Goal: Transaction & Acquisition: Purchase product/service

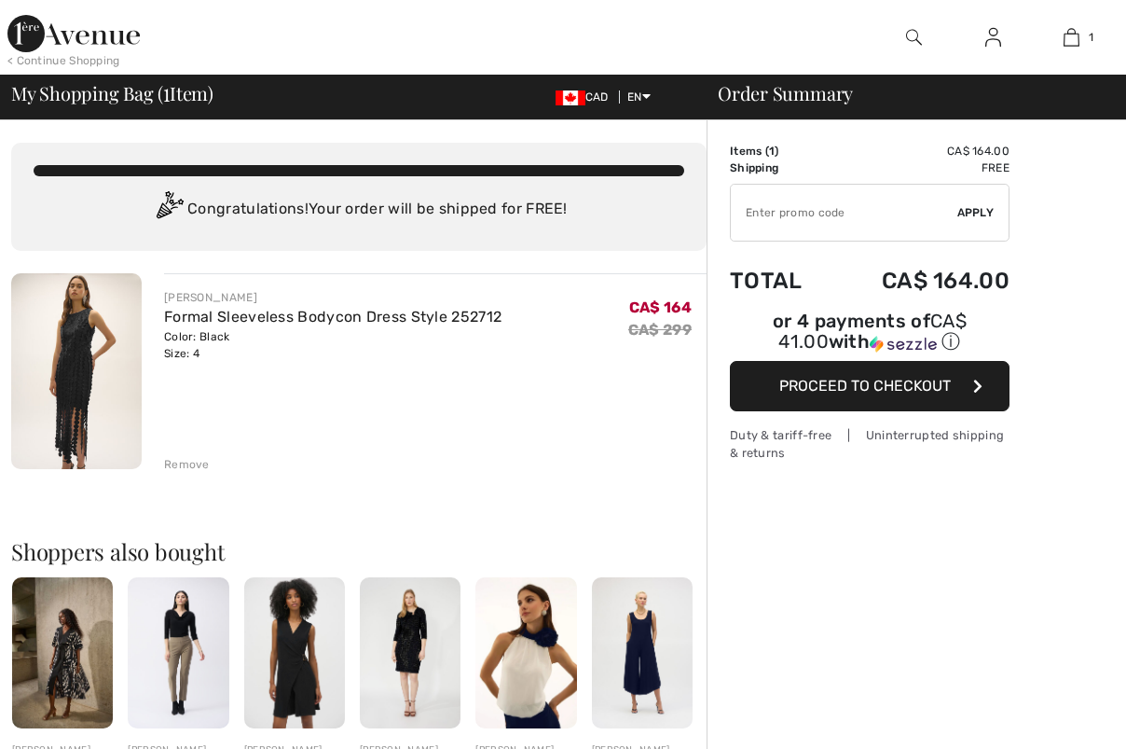
click at [74, 383] on img at bounding box center [76, 371] width 131 height 196
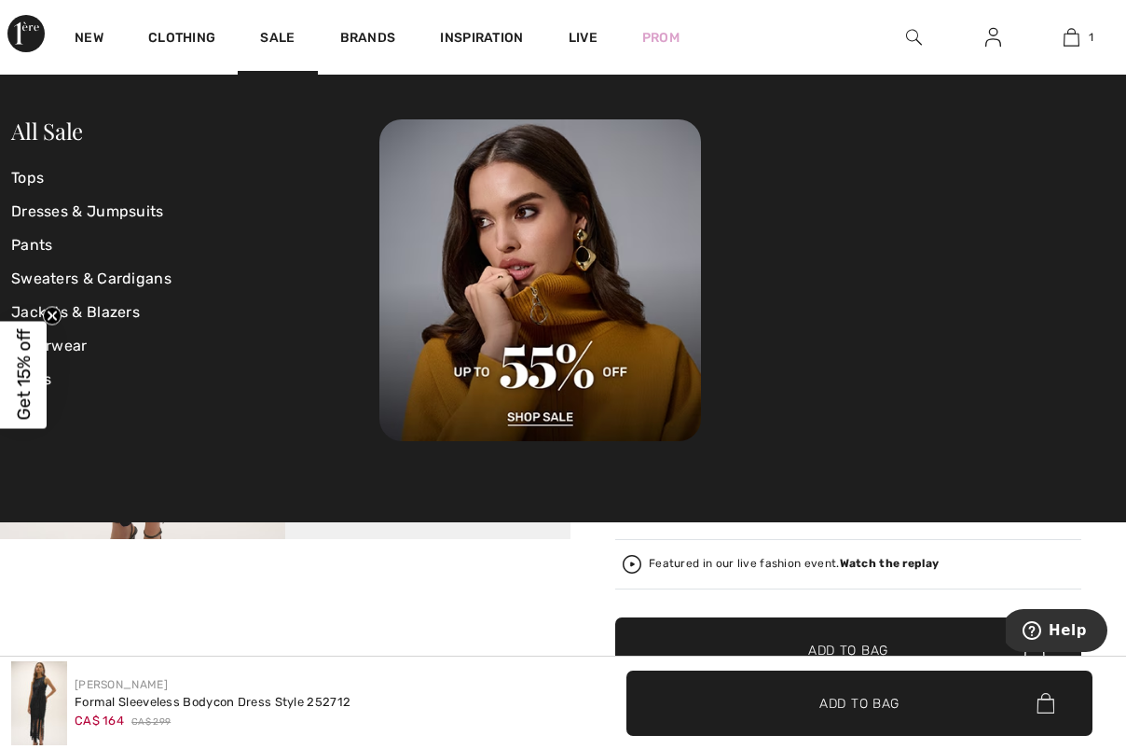
click at [120, 209] on link "Dresses & Jumpsuits" at bounding box center [195, 212] width 368 height 34
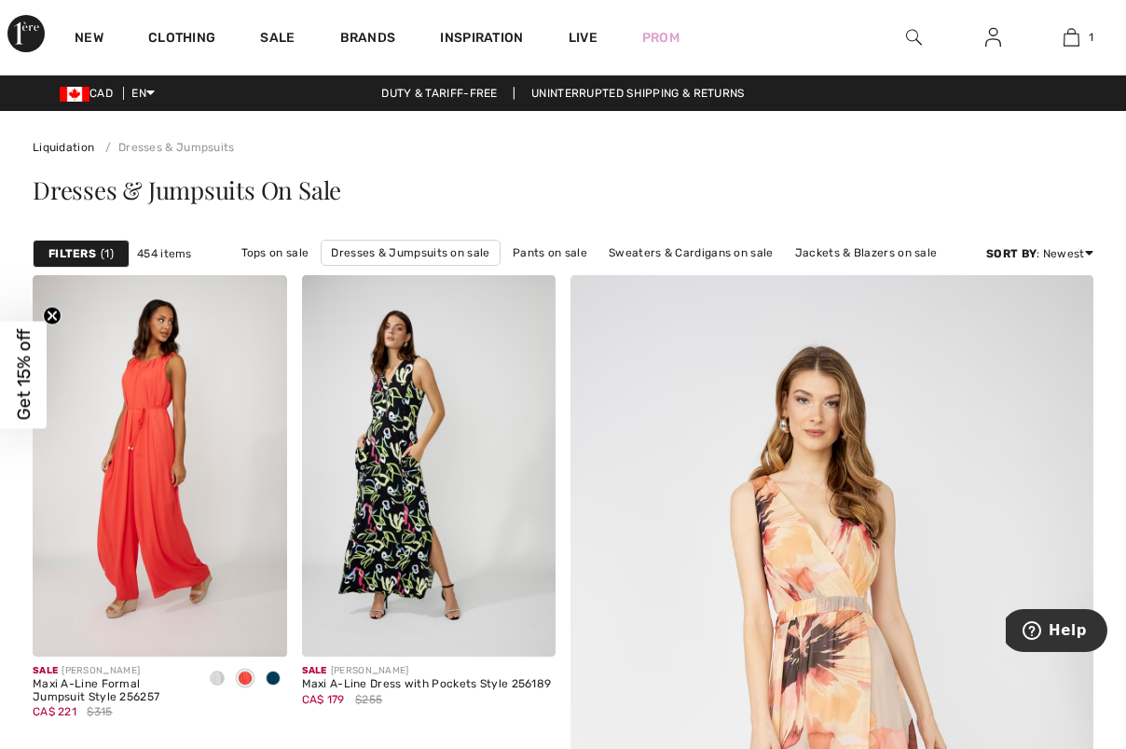
click at [90, 255] on strong "Filters" at bounding box center [72, 253] width 48 height 17
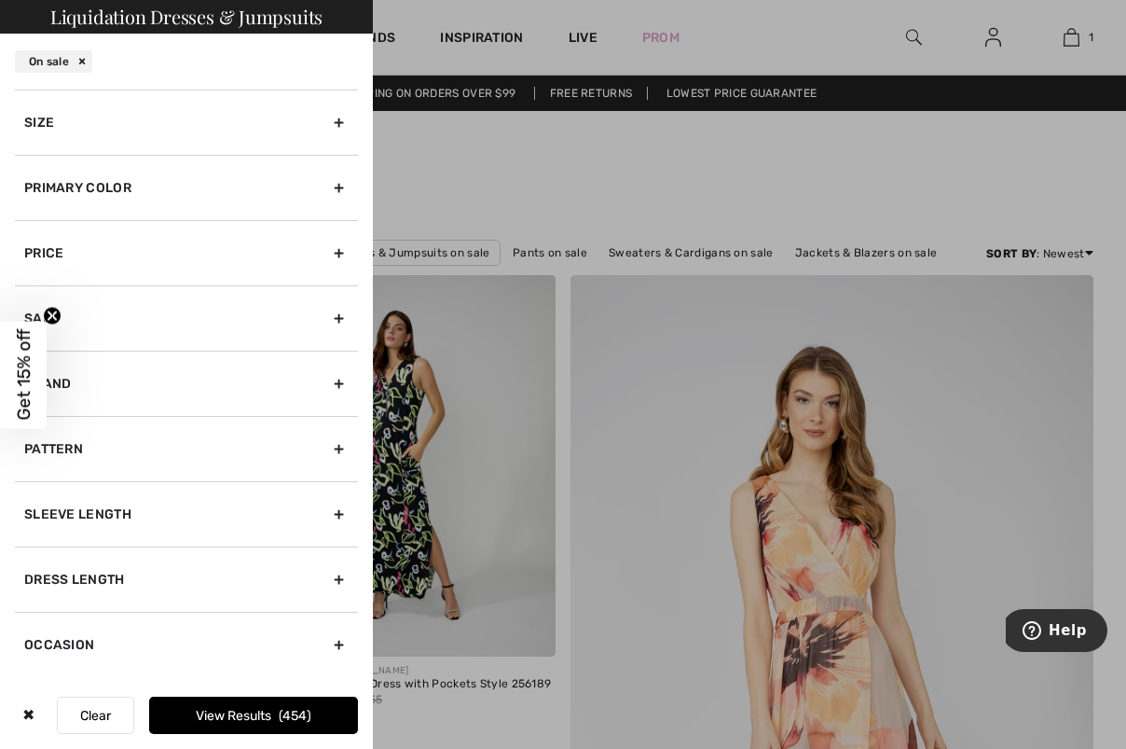
click at [341, 182] on div "Primary Color" at bounding box center [186, 187] width 343 height 65
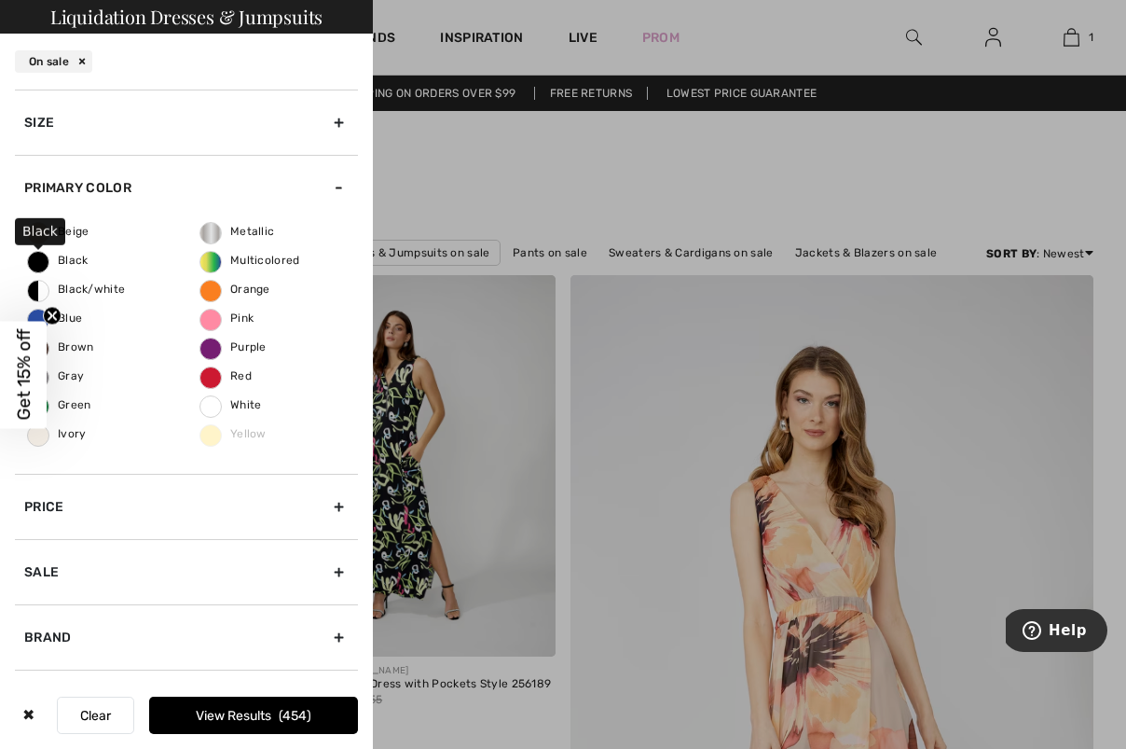
click at [69, 259] on span "Black" at bounding box center [58, 260] width 61 height 13
click at [0, 0] on input "Black" at bounding box center [0, 0] width 0 height 0
click at [297, 715] on span "140" at bounding box center [297, 716] width 32 height 16
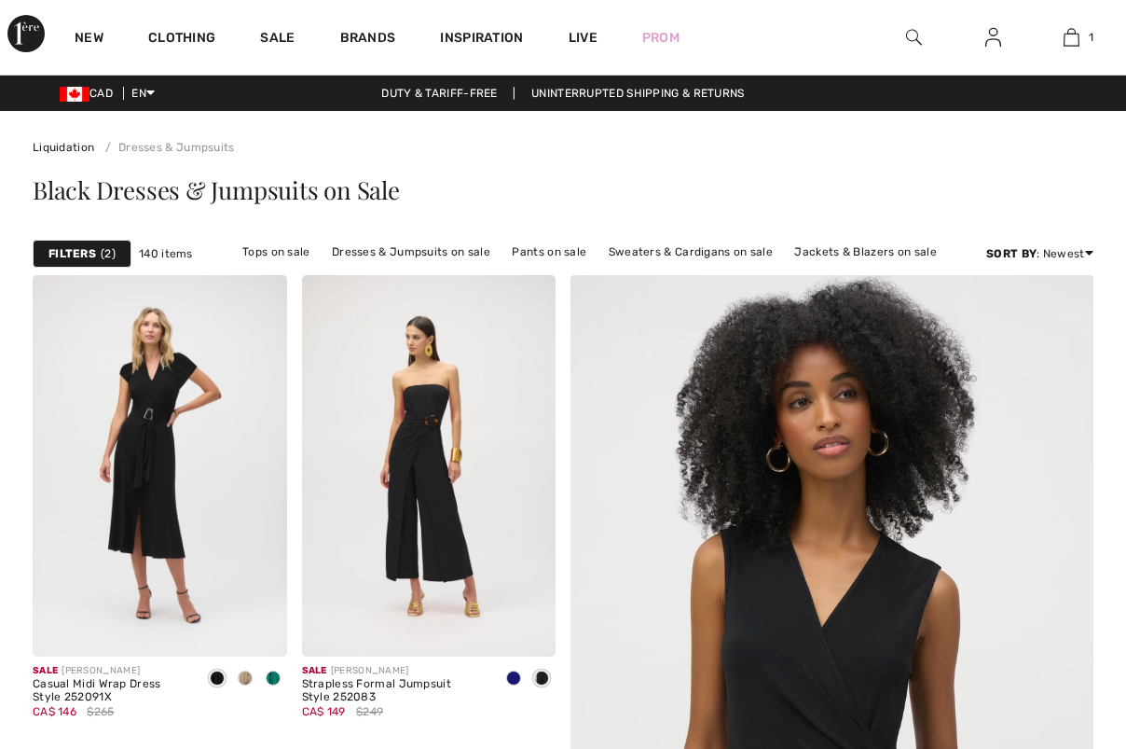
checkbox input "true"
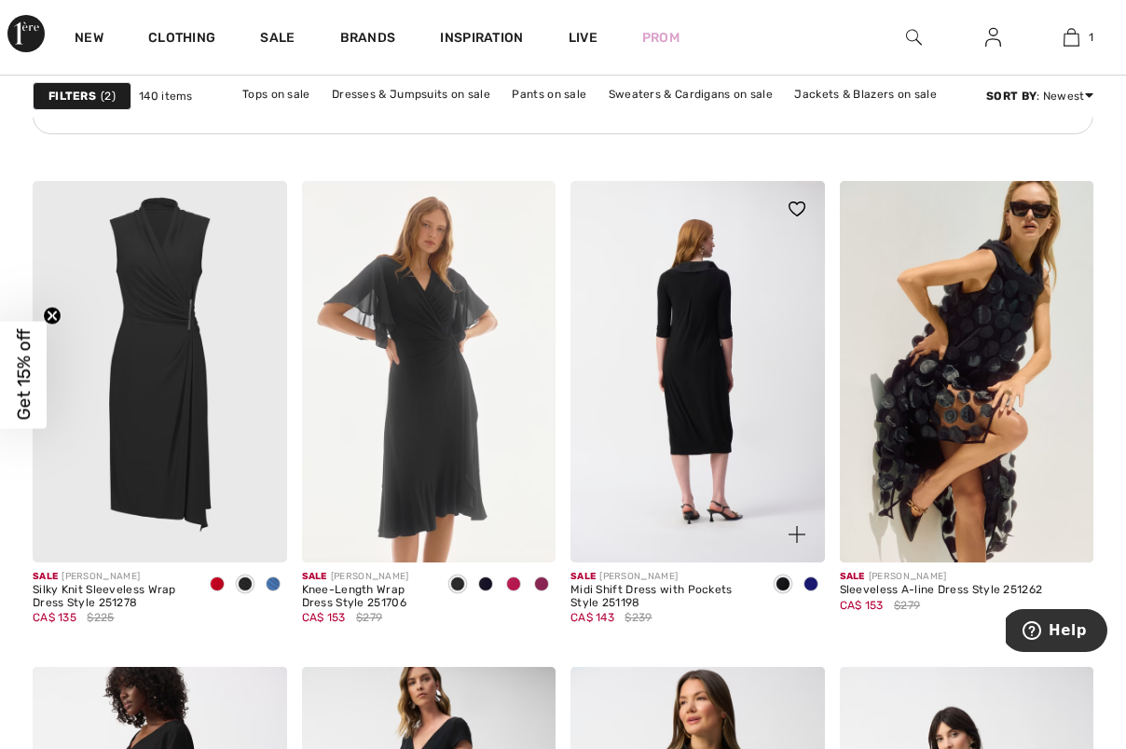
scroll to position [6122, 0]
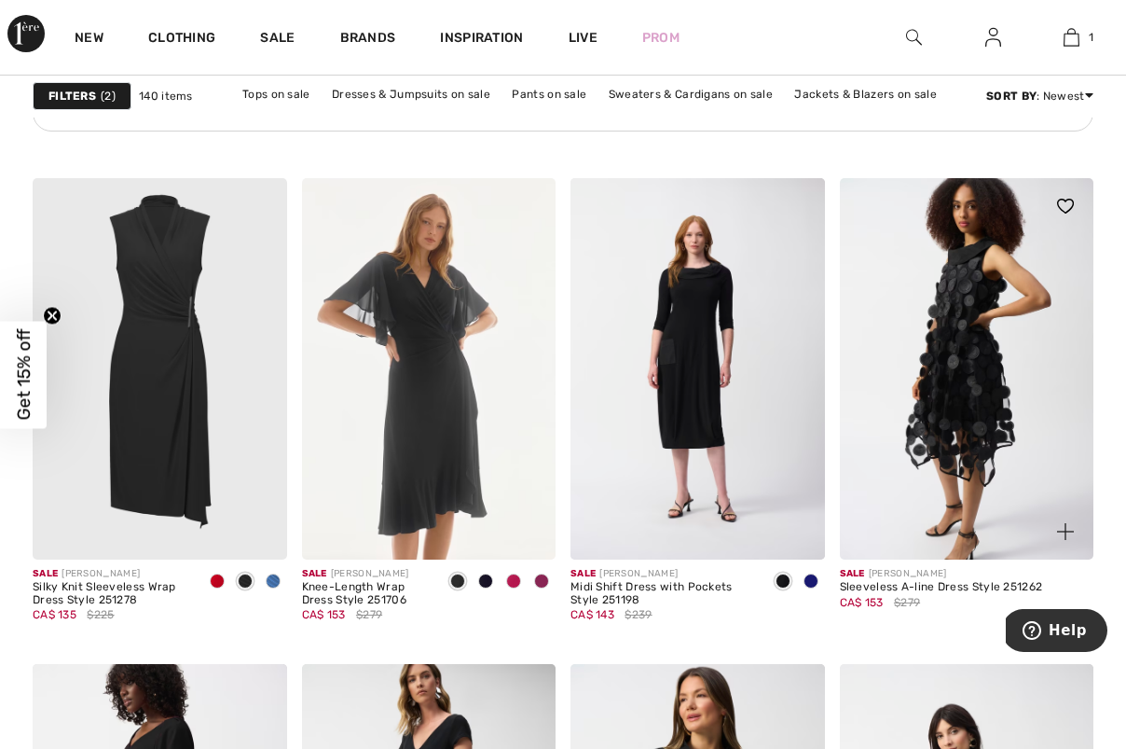
click at [976, 408] on img at bounding box center [967, 368] width 255 height 381
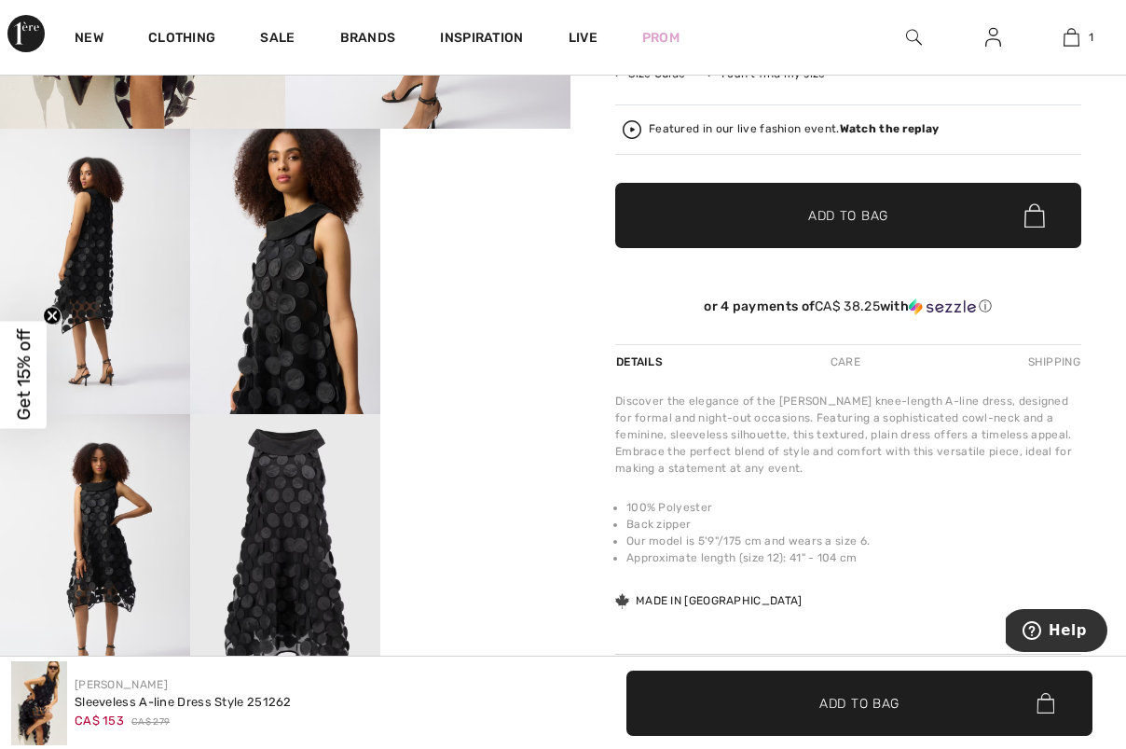
scroll to position [409, 0]
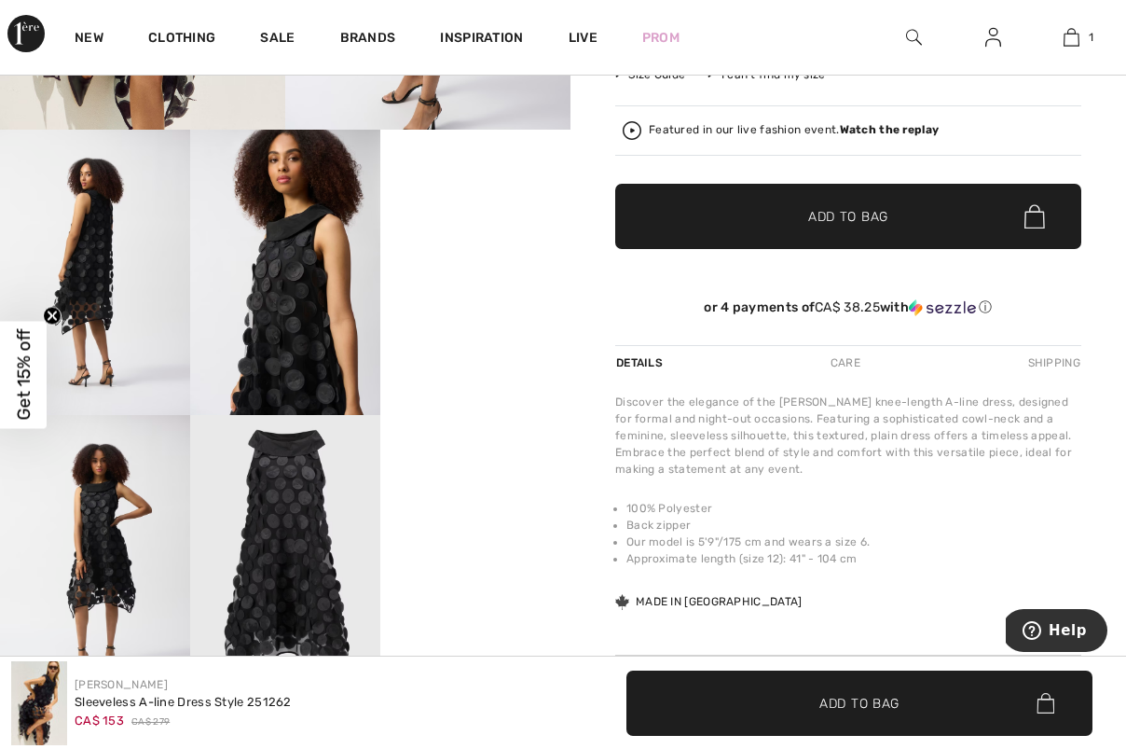
click at [506, 225] on video "Your browser does not support the video tag." at bounding box center [475, 177] width 190 height 95
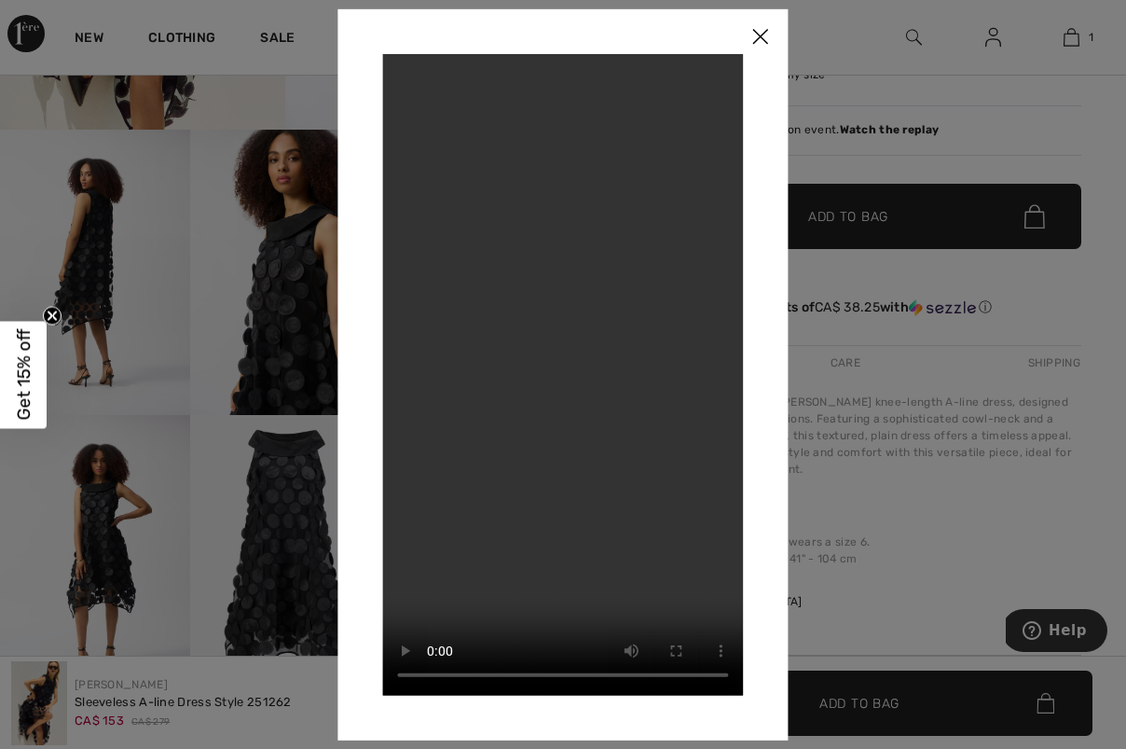
click at [759, 39] on img at bounding box center [761, 37] width 56 height 58
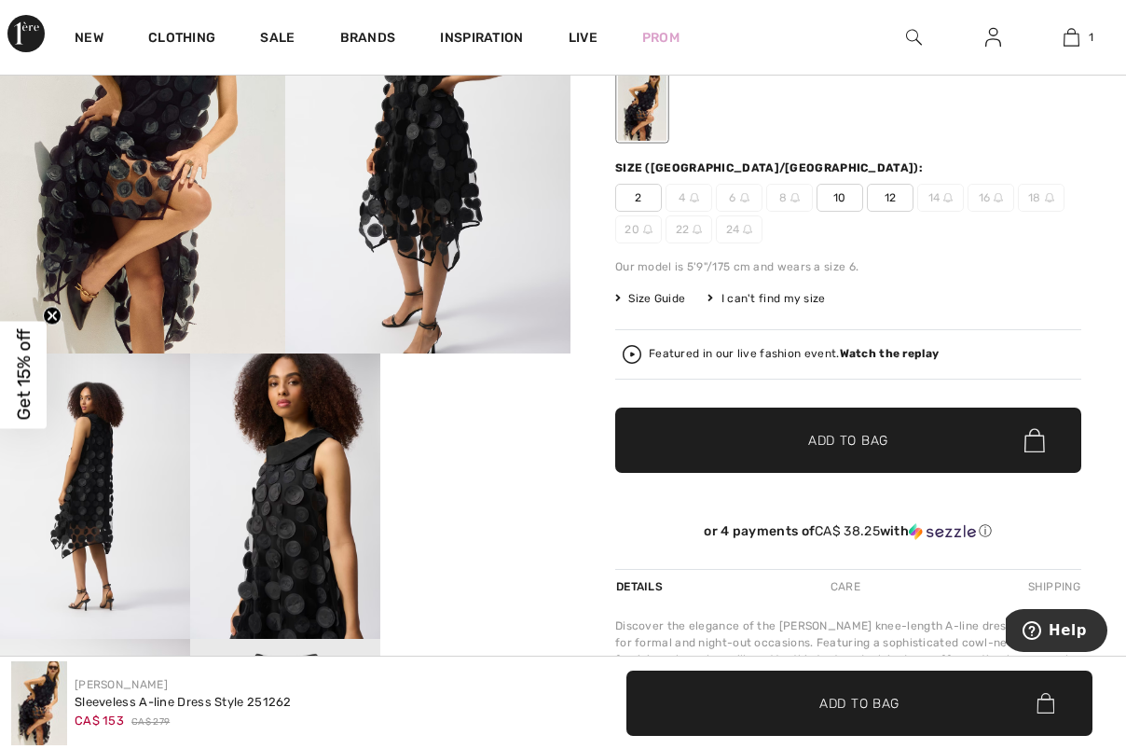
scroll to position [185, 0]
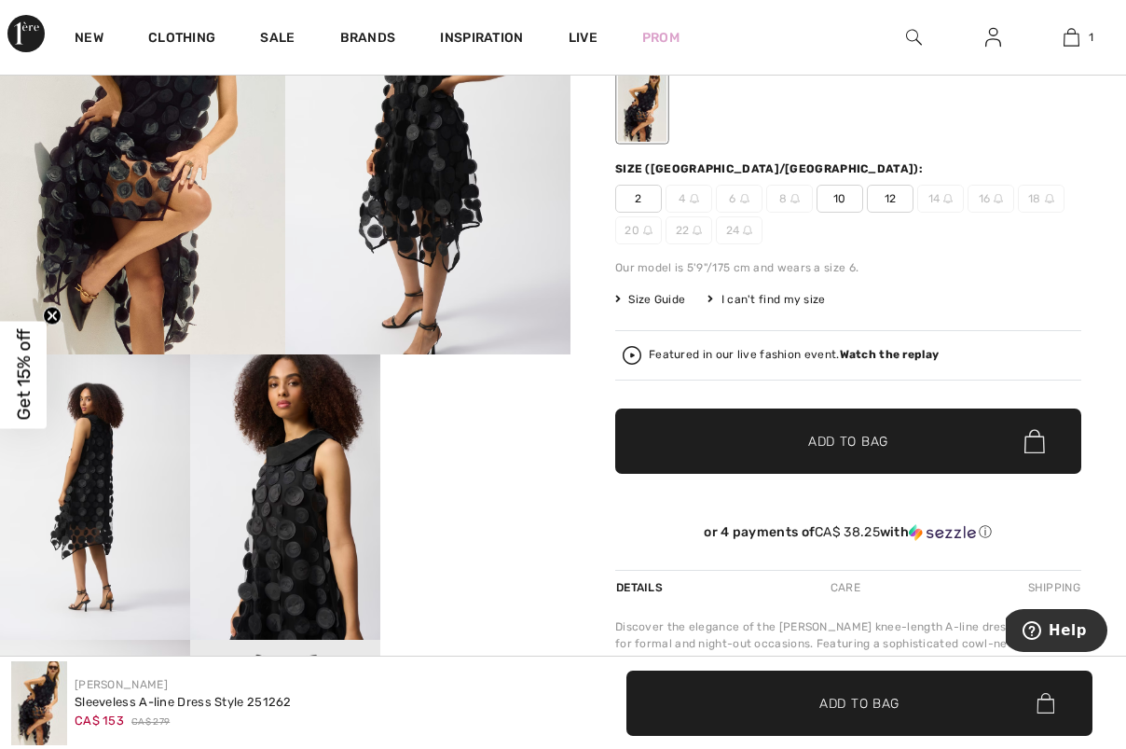
click at [664, 297] on span "Size Guide" at bounding box center [650, 299] width 70 height 17
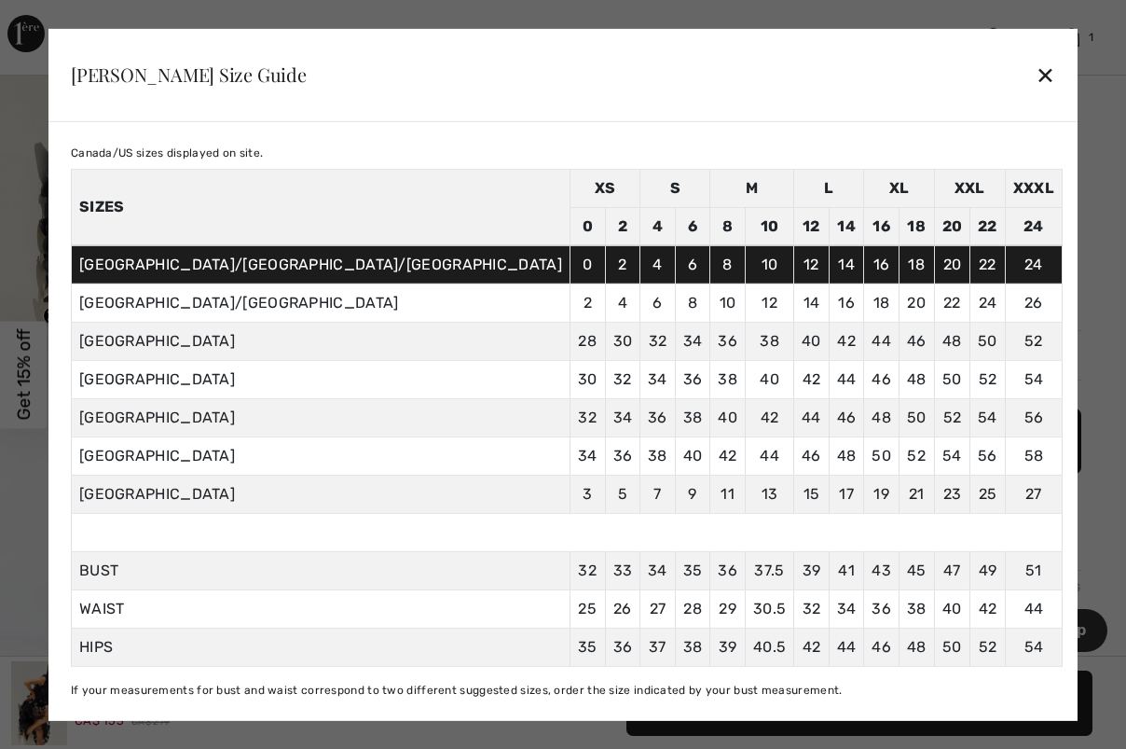
scroll to position [55, 0]
click at [1036, 68] on div "✕" at bounding box center [1046, 74] width 20 height 39
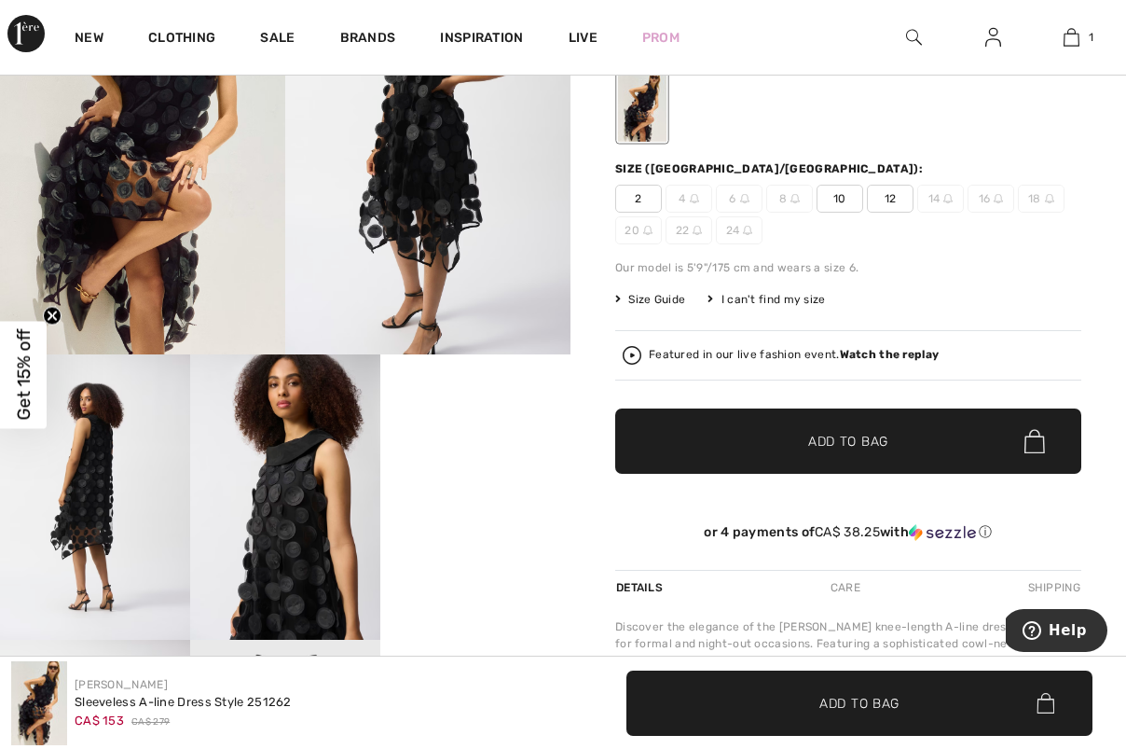
click at [643, 191] on span "2" at bounding box center [638, 199] width 47 height 28
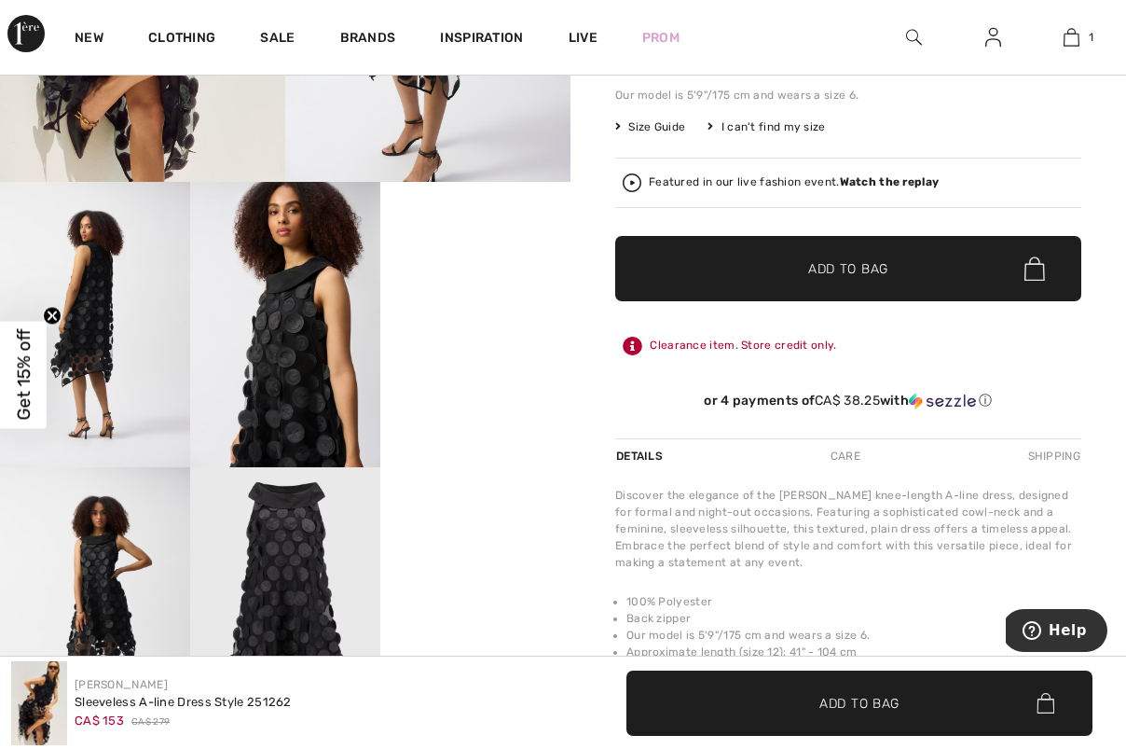
scroll to position [360, 0]
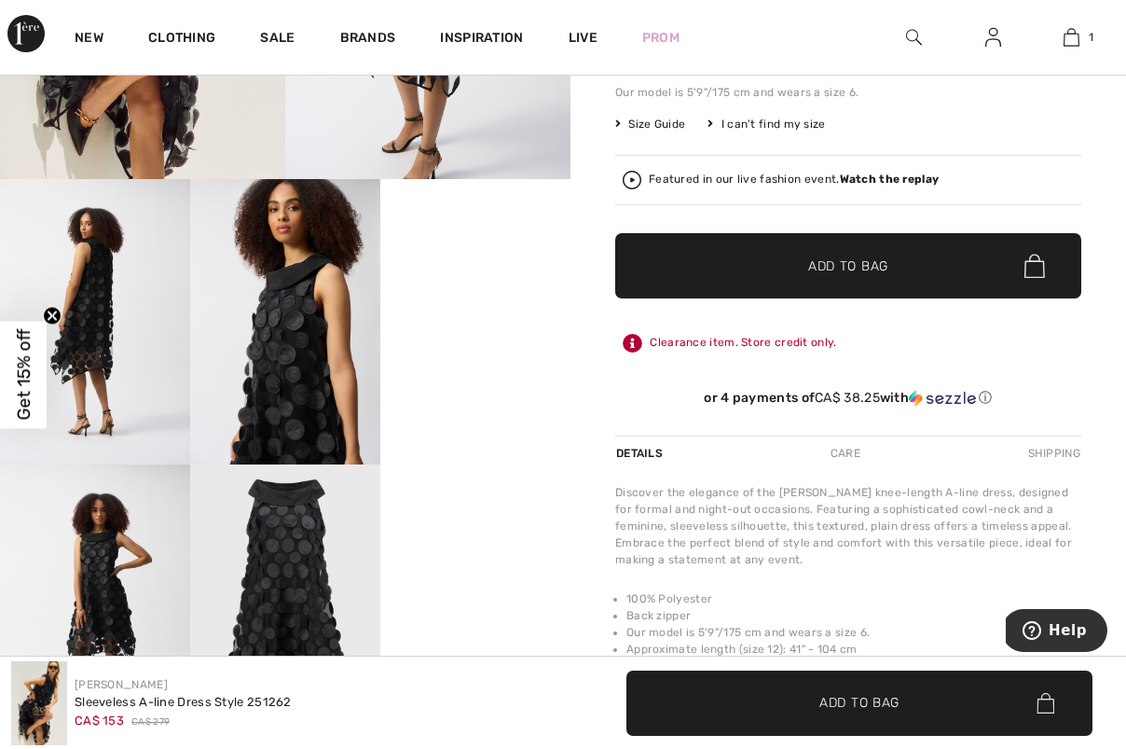
click at [503, 622] on div "Your browser does not support the video tag." at bounding box center [285, 250] width 571 height 999
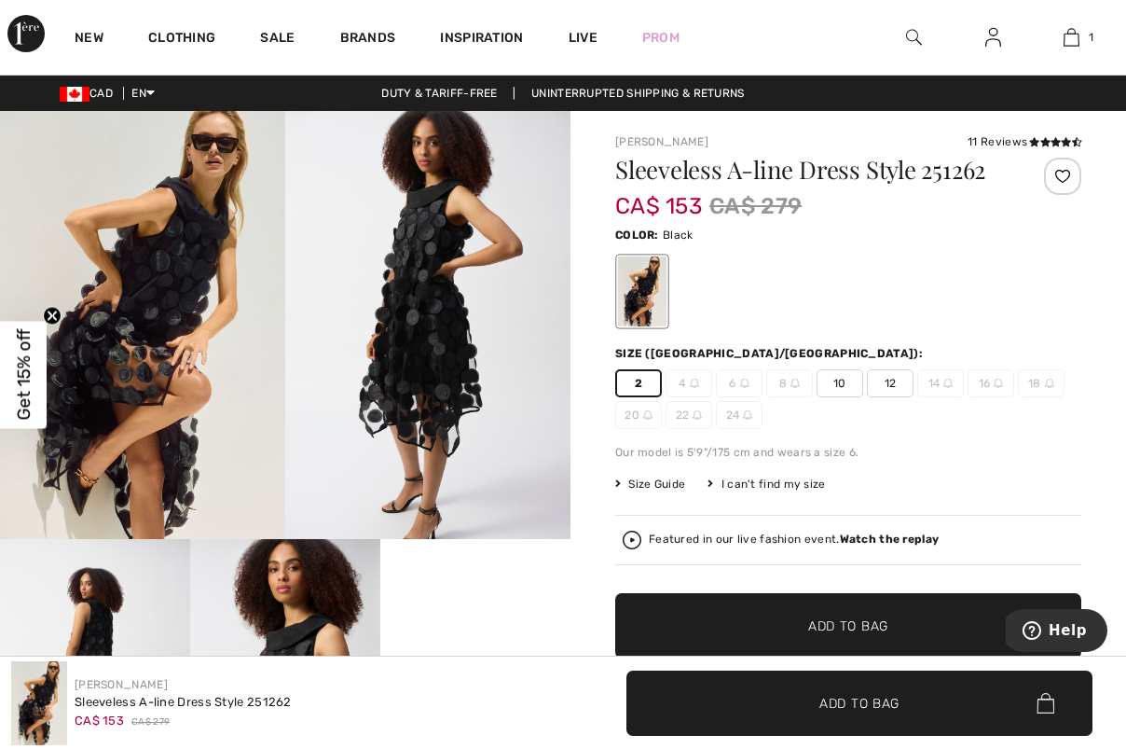
scroll to position [0, 0]
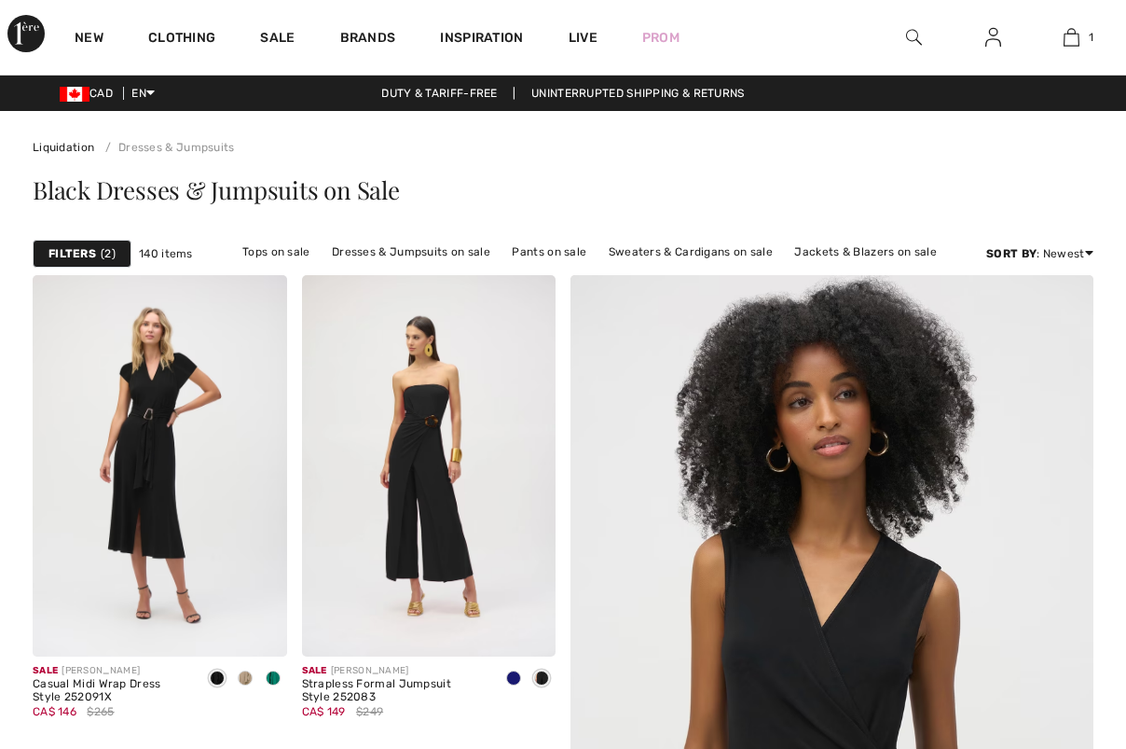
checkbox input "true"
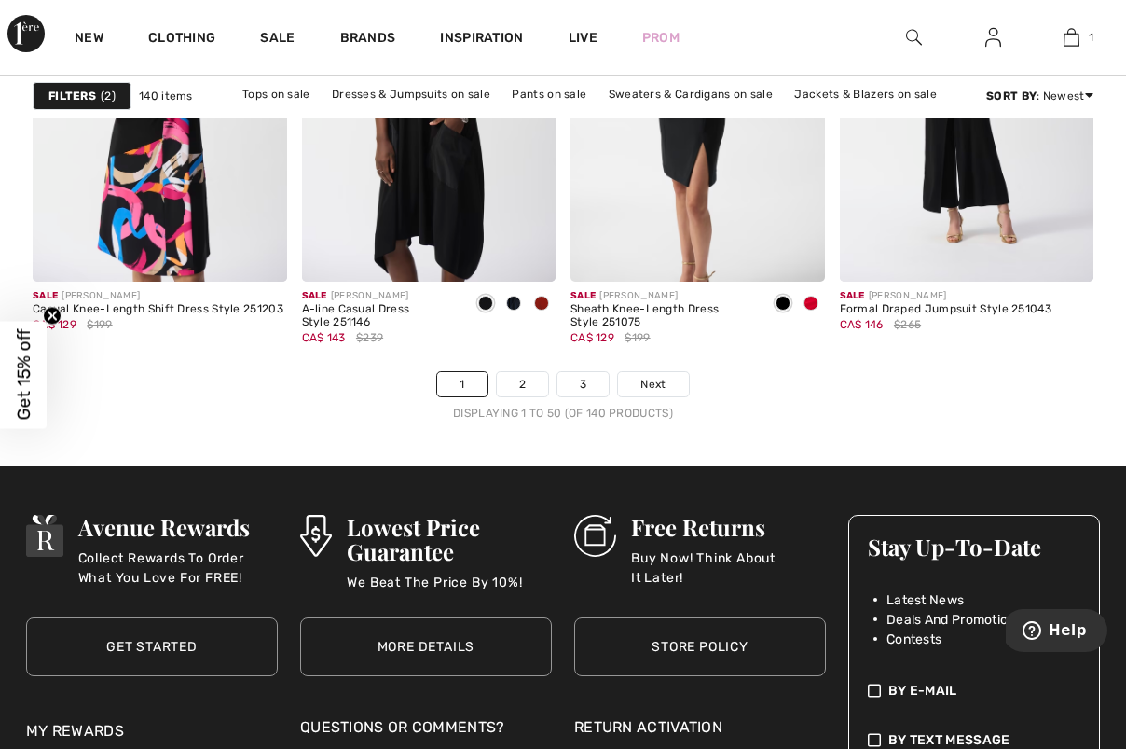
scroll to position [7373, 0]
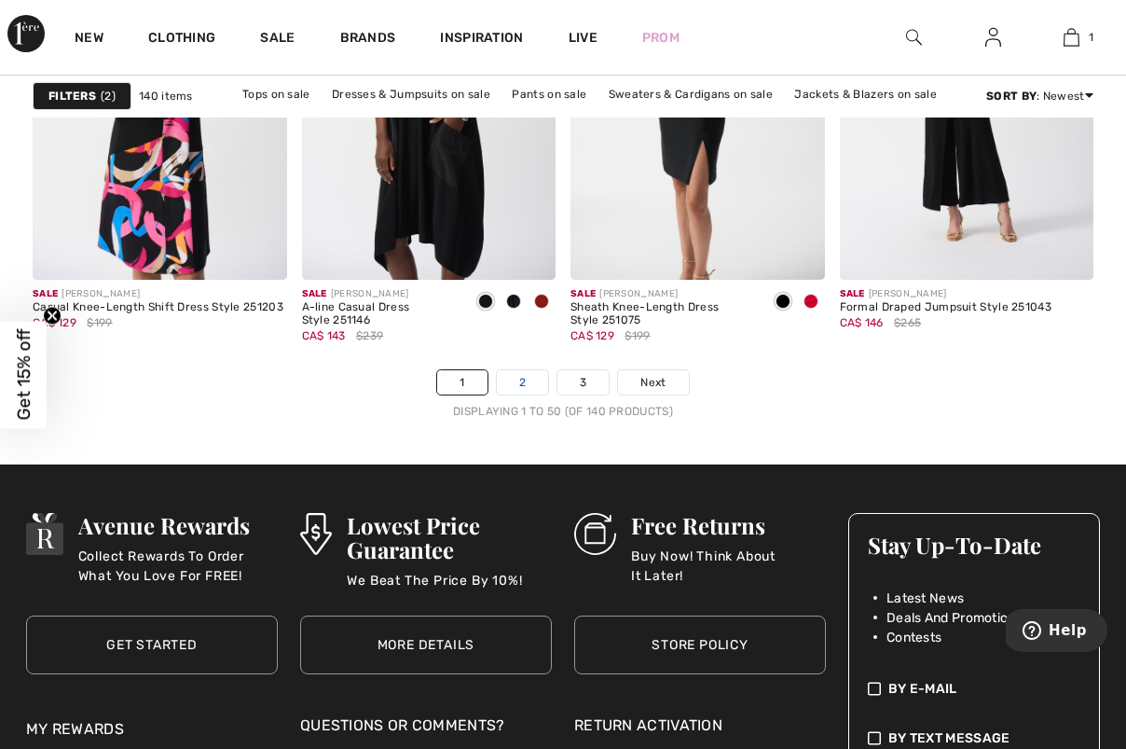
click at [534, 381] on link "2" at bounding box center [522, 382] width 51 height 24
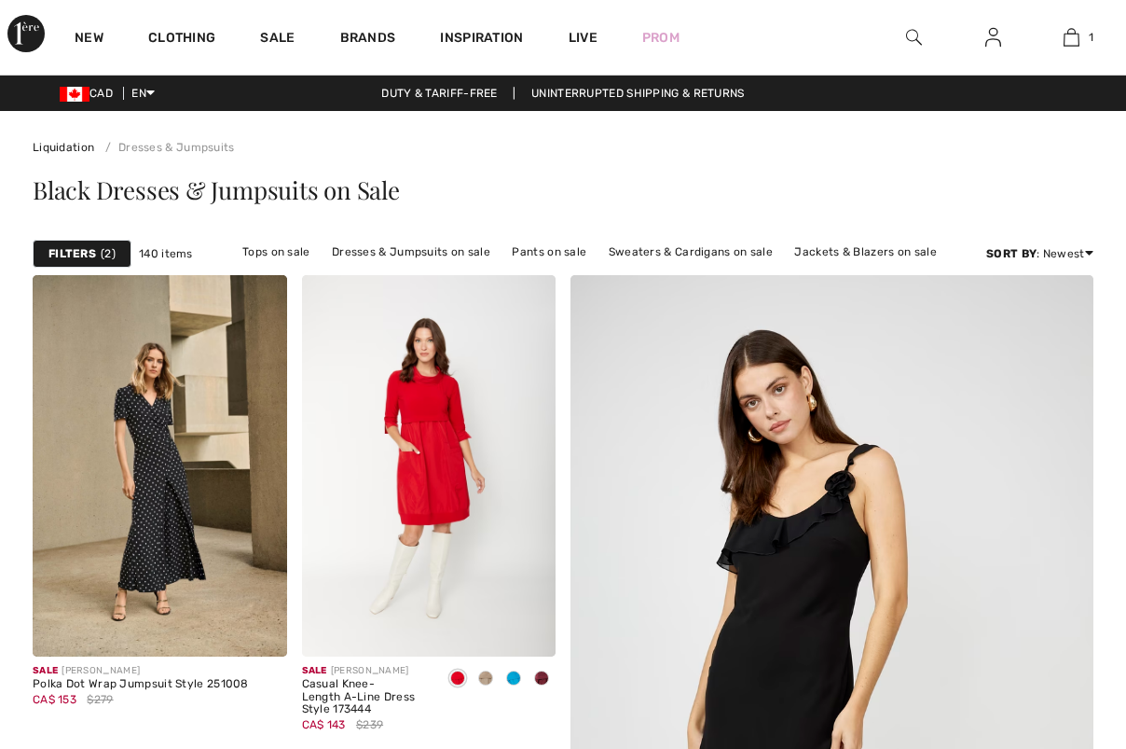
checkbox input "true"
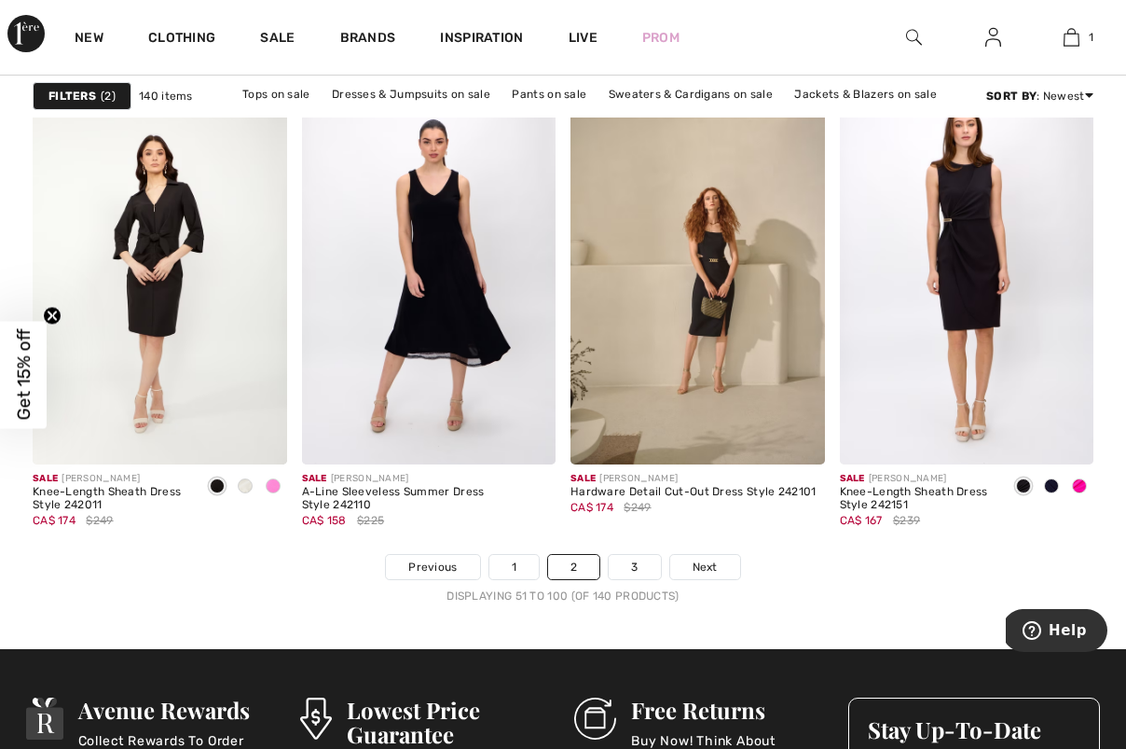
scroll to position [7196, 0]
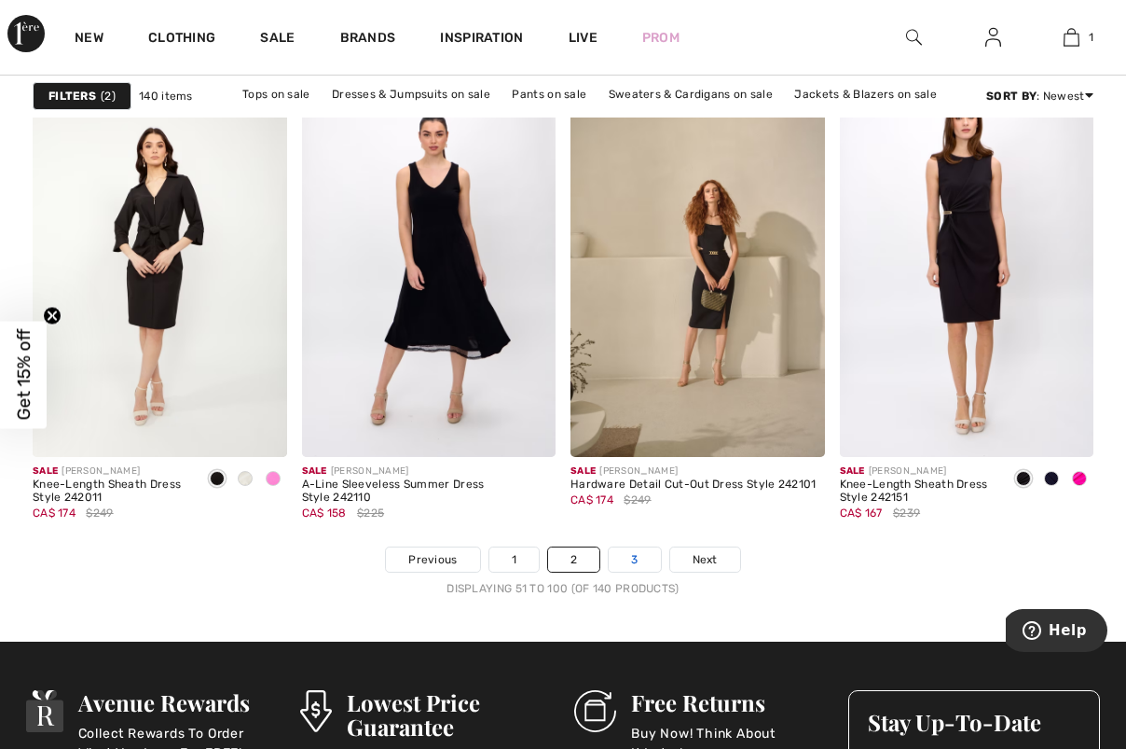
click at [639, 557] on link "3" at bounding box center [634, 559] width 51 height 24
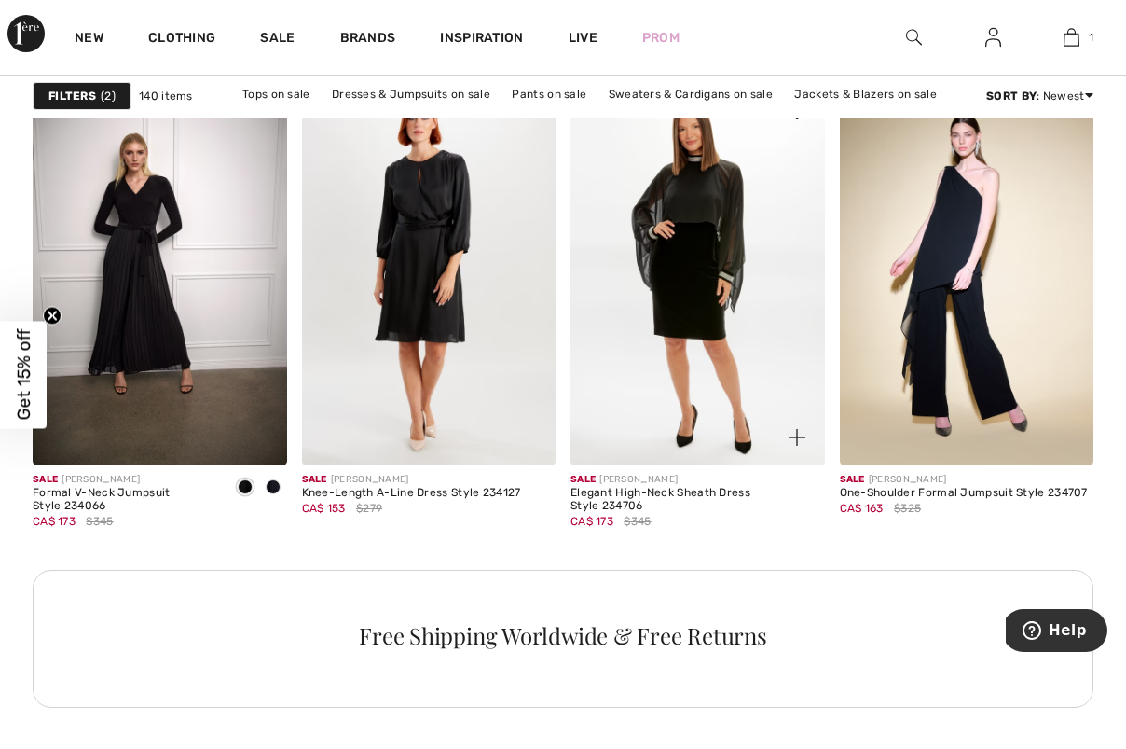
scroll to position [3420, 0]
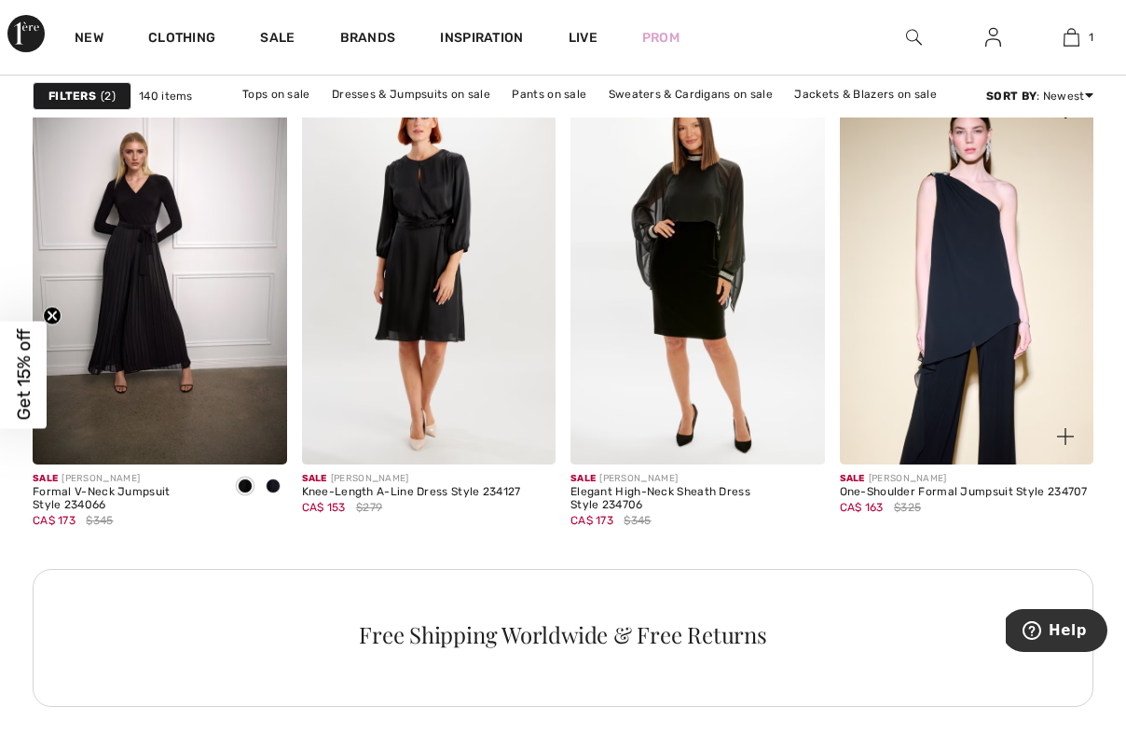
click at [945, 287] on img at bounding box center [967, 273] width 255 height 381
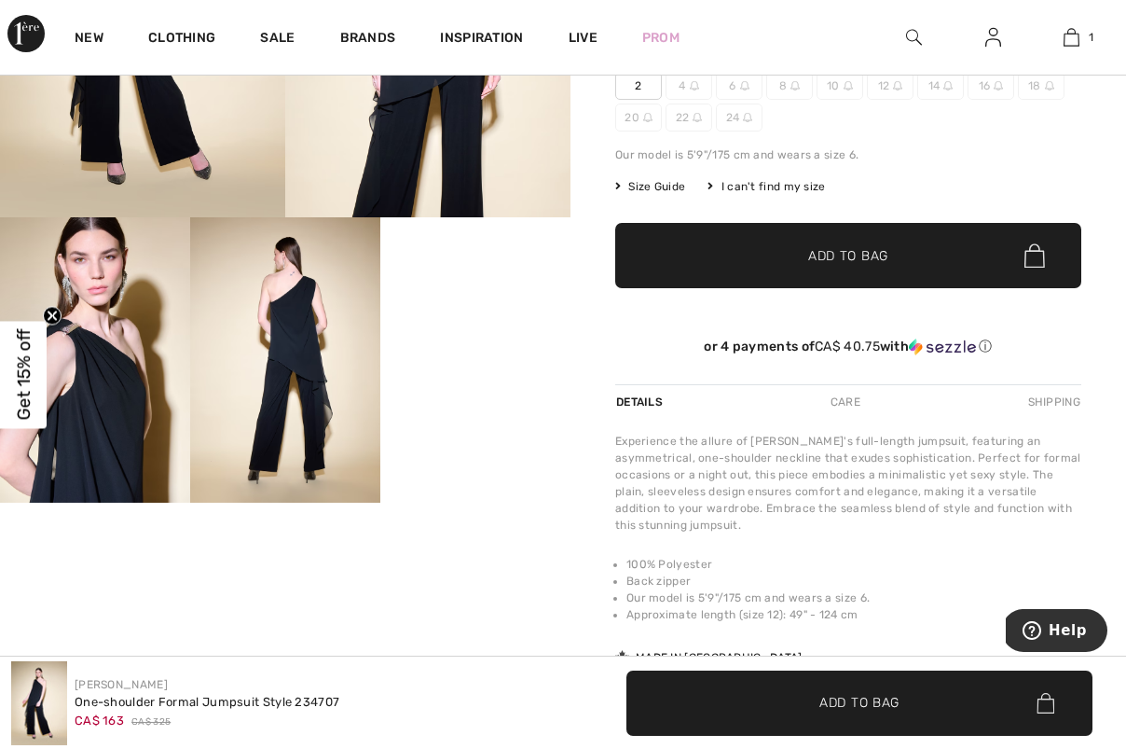
scroll to position [323, 0]
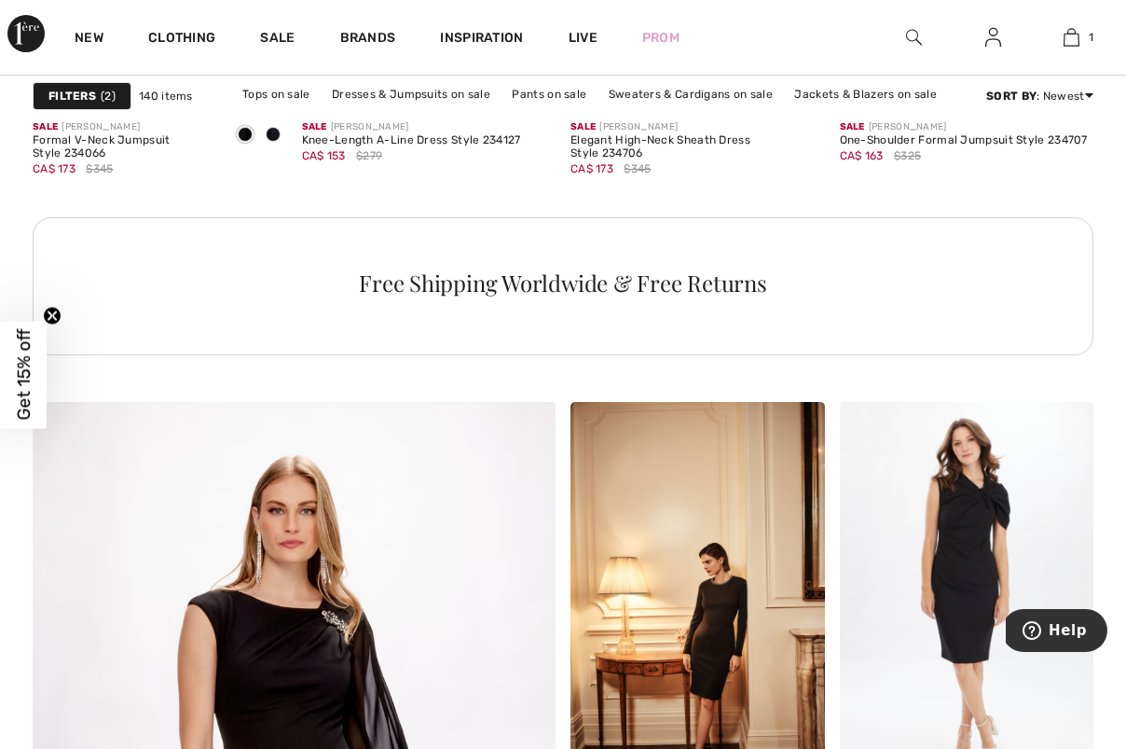
scroll to position [3631, 0]
